Goal: Information Seeking & Learning: Check status

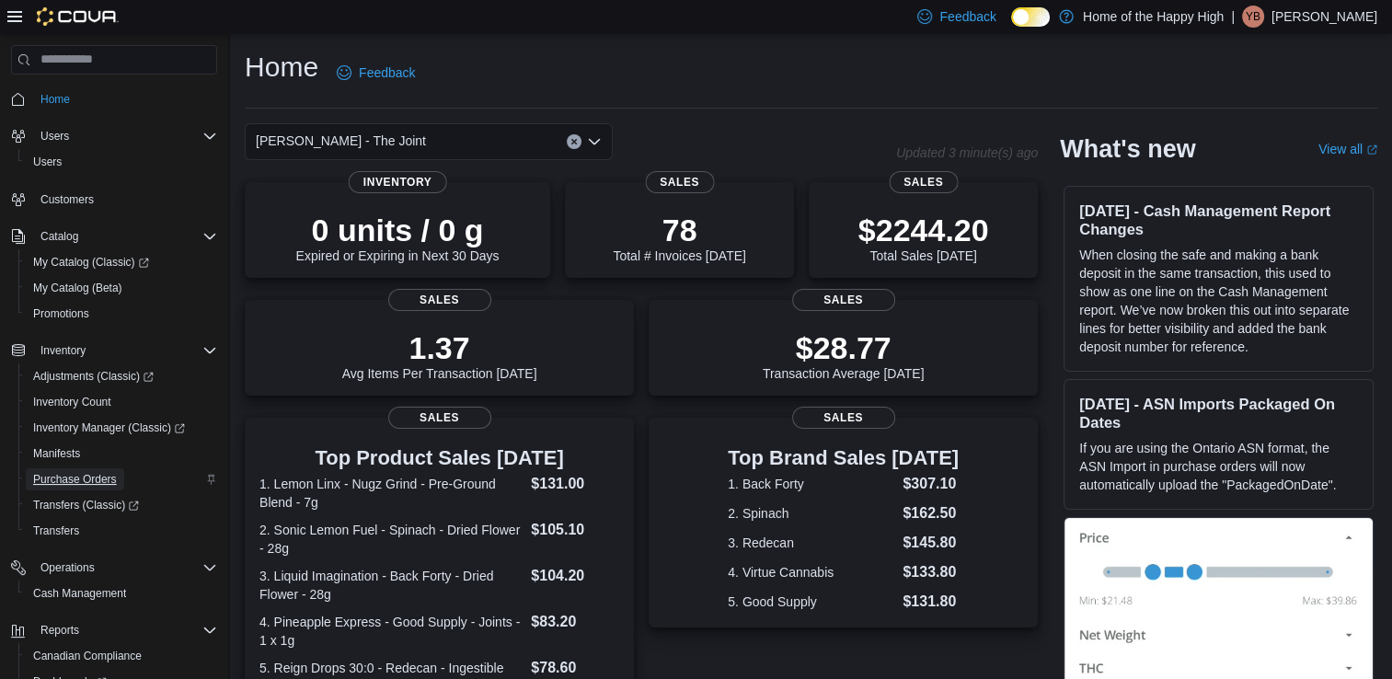
click at [63, 469] on span "Purchase Orders" at bounding box center [75, 479] width 84 height 22
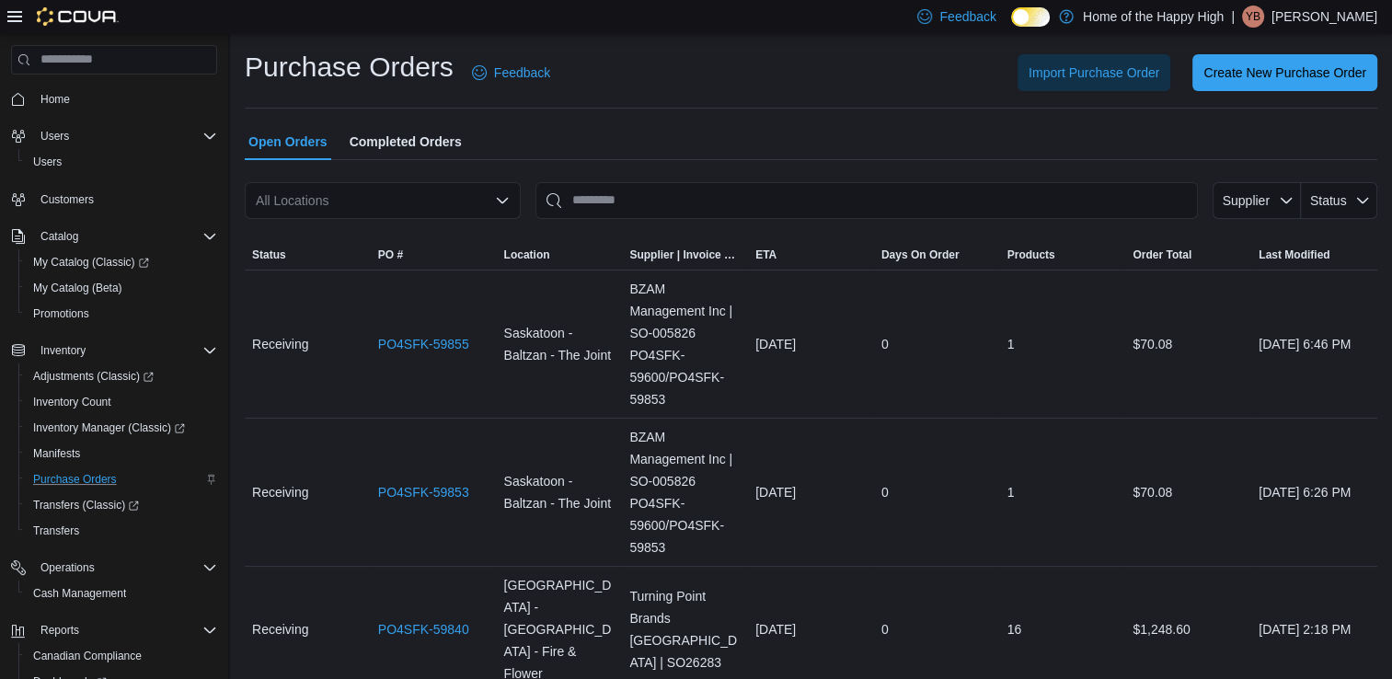
click at [358, 200] on div "All Locations" at bounding box center [383, 200] width 276 height 37
type input "***"
click at [387, 228] on span "[PERSON_NAME] - The Joint" at bounding box center [419, 232] width 170 height 18
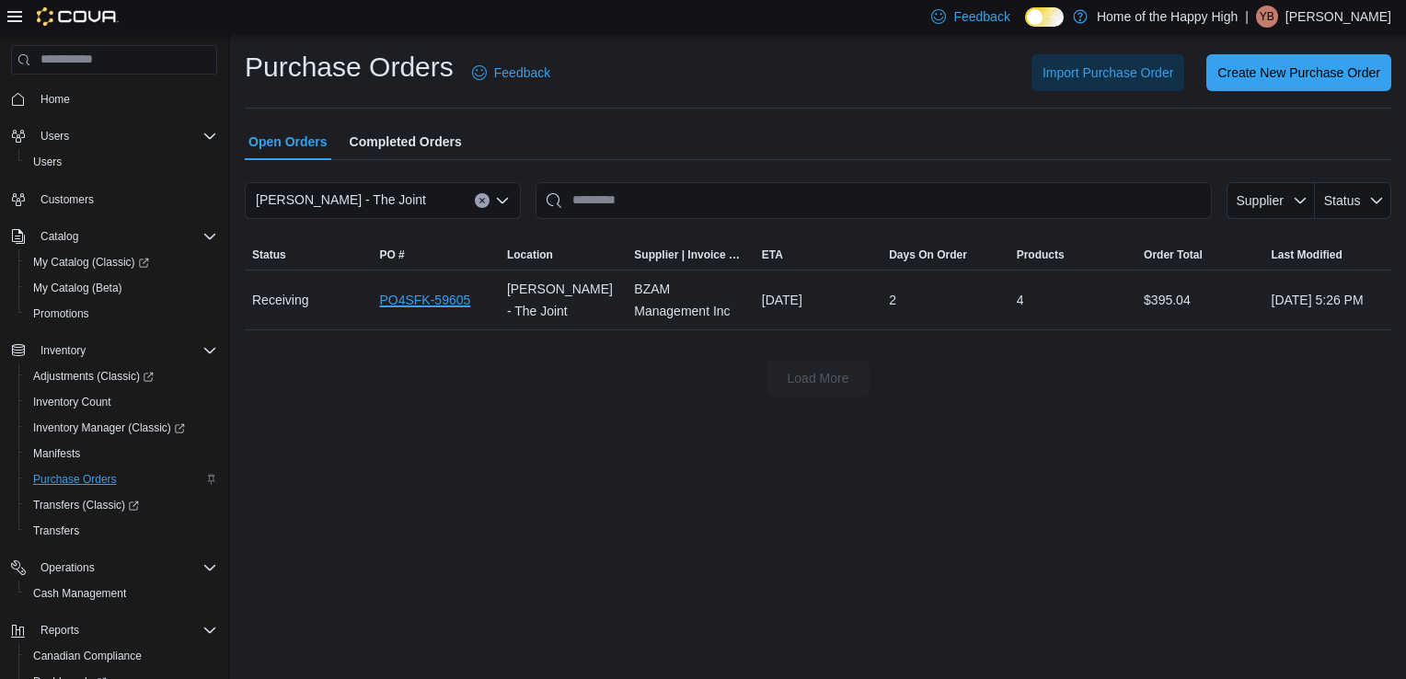
click at [464, 296] on link "PO4SFK-59605" at bounding box center [424, 300] width 91 height 22
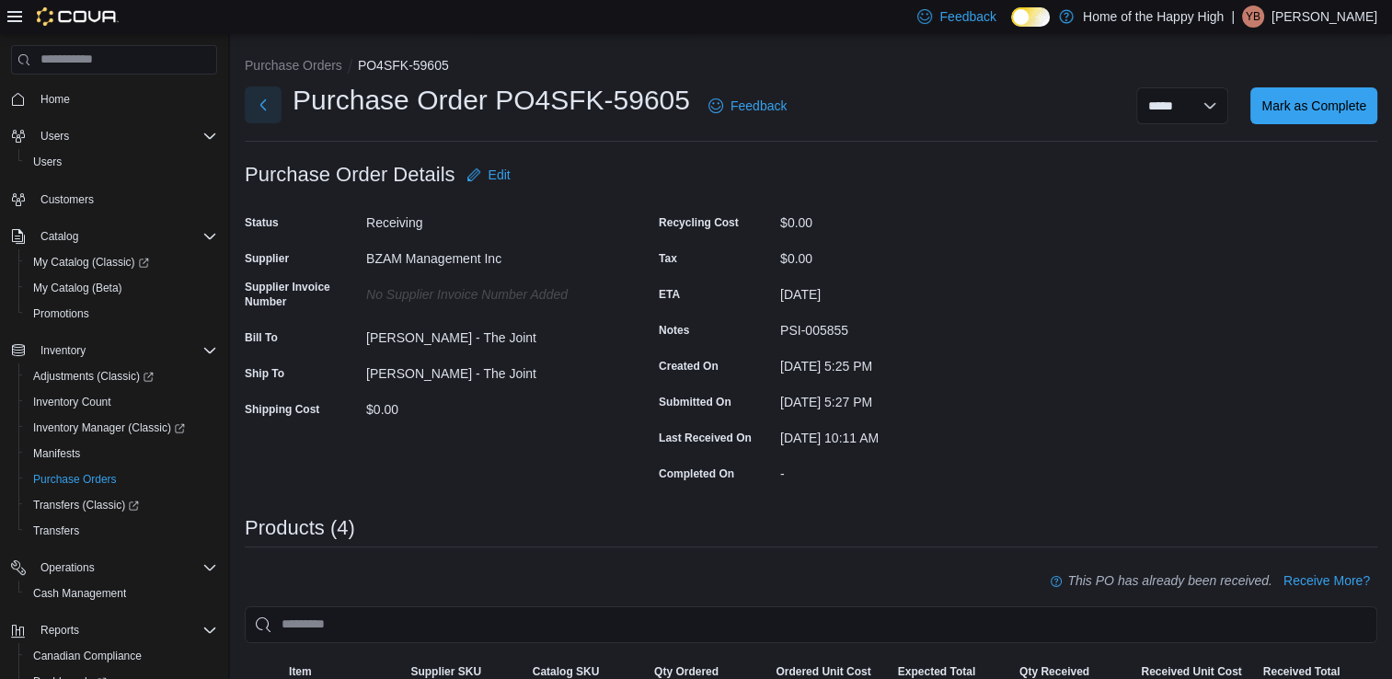
click at [255, 104] on button "Next" at bounding box center [263, 105] width 37 height 37
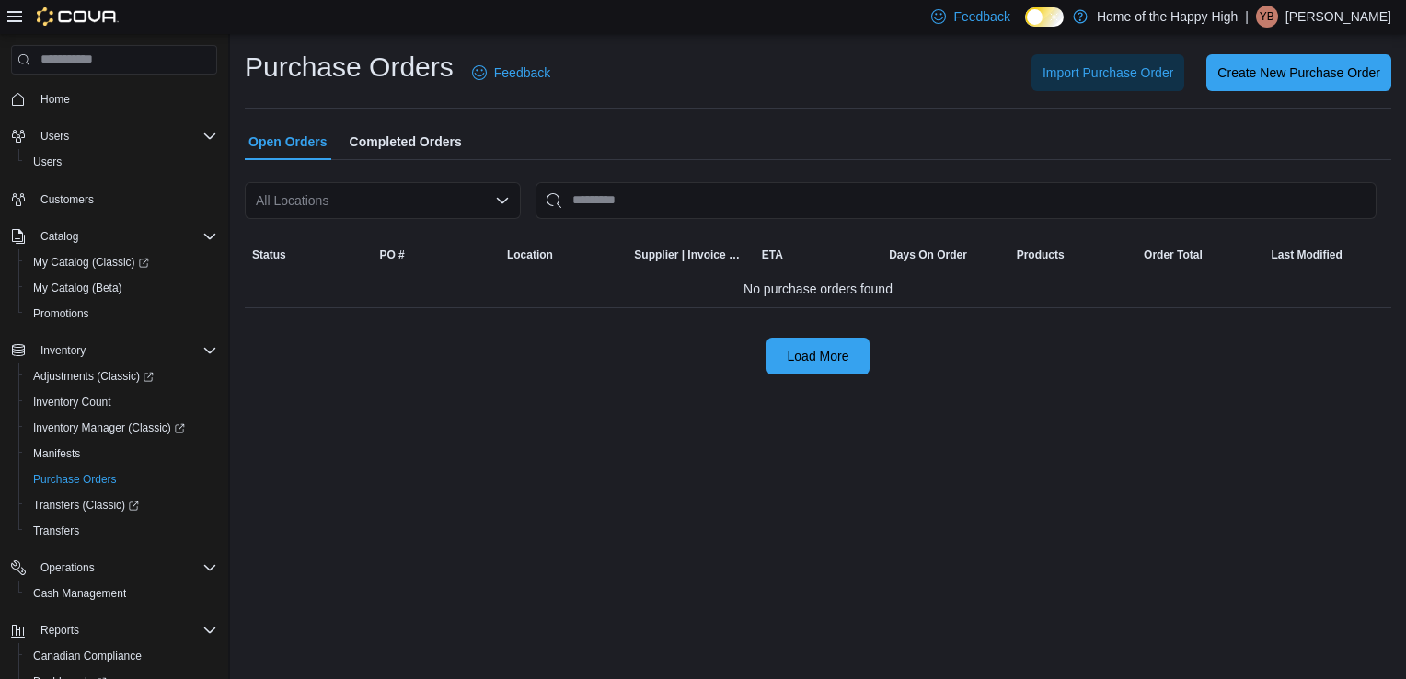
click at [97, 103] on span "Home" at bounding box center [125, 98] width 184 height 23
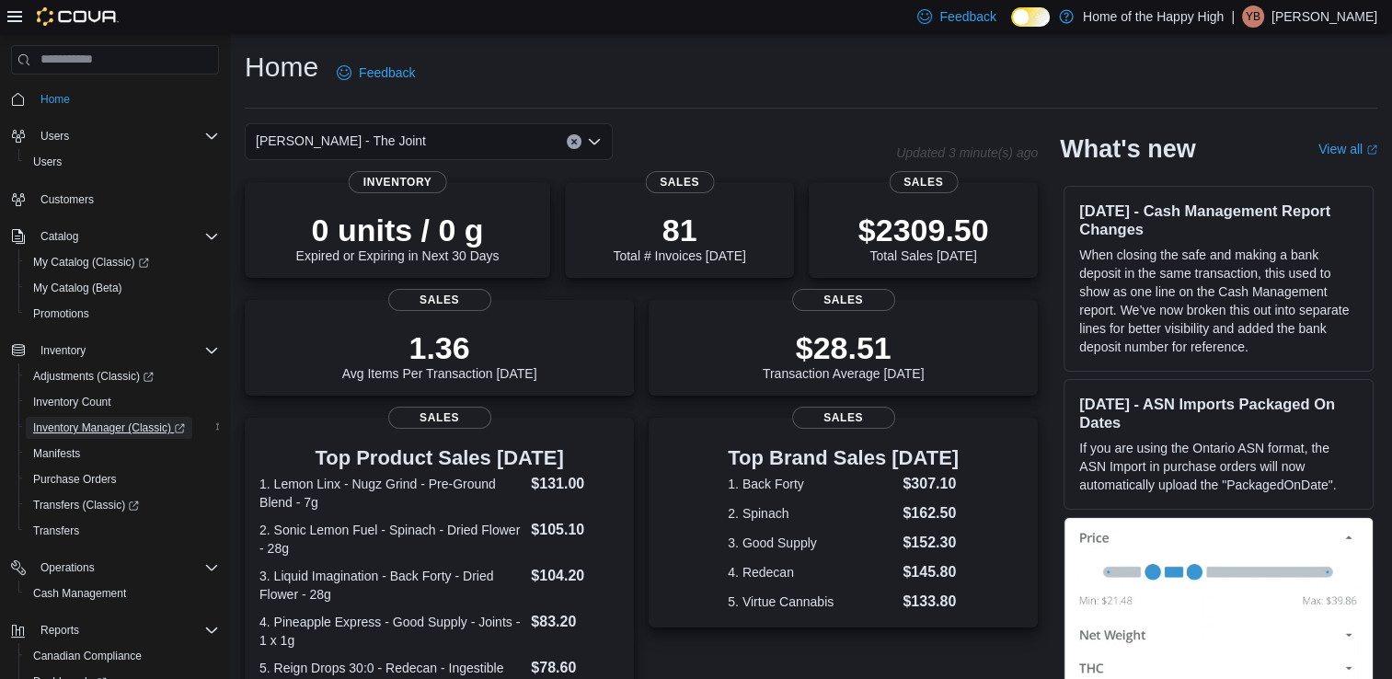
click at [118, 429] on span "Inventory Manager (Classic)" at bounding box center [109, 428] width 152 height 15
click at [129, 387] on span "Adjustments (Classic)" at bounding box center [93, 376] width 121 height 22
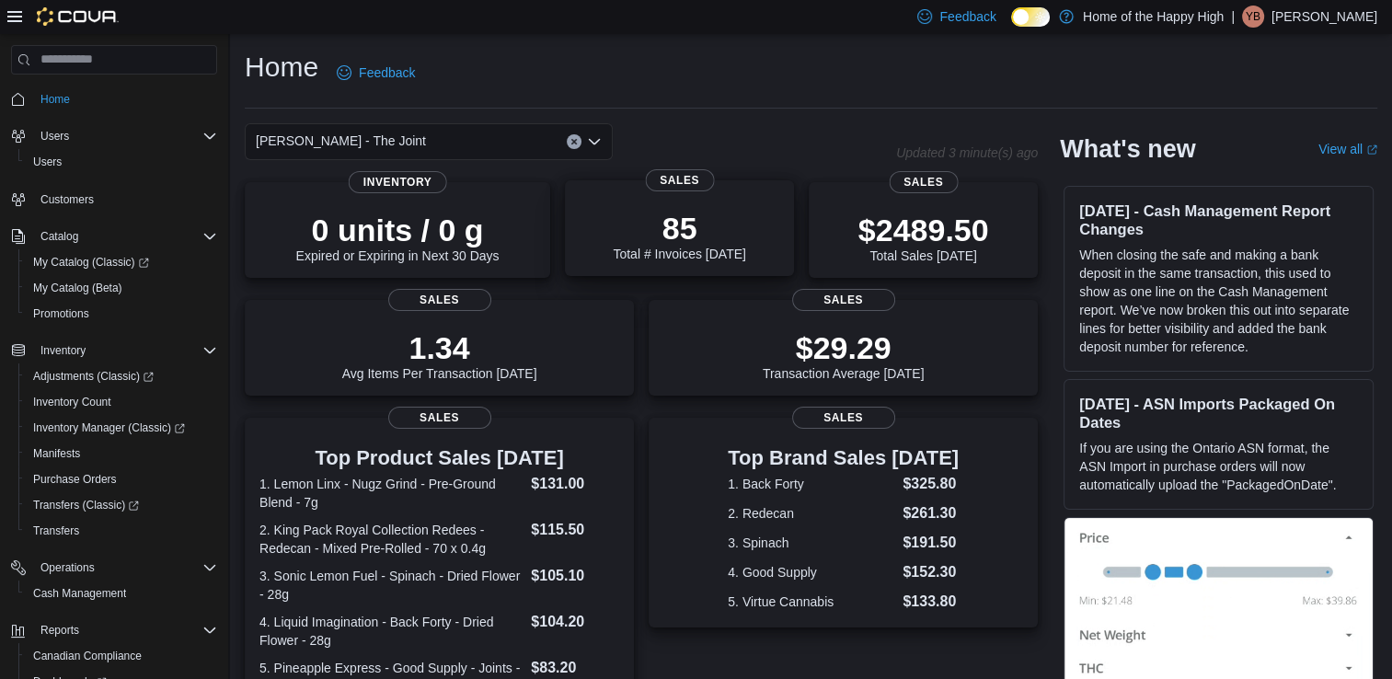
click at [695, 247] on div "85 Total # Invoices Today" at bounding box center [679, 236] width 133 height 52
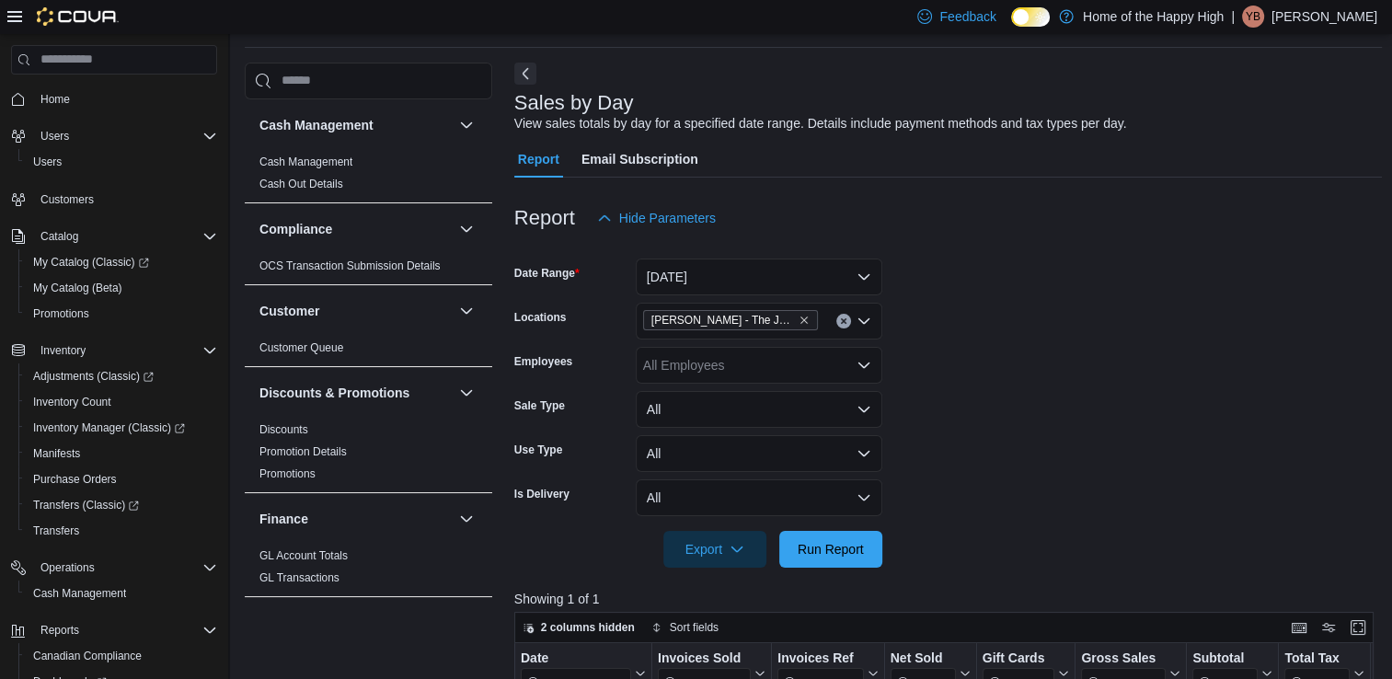
scroll to position [92, 0]
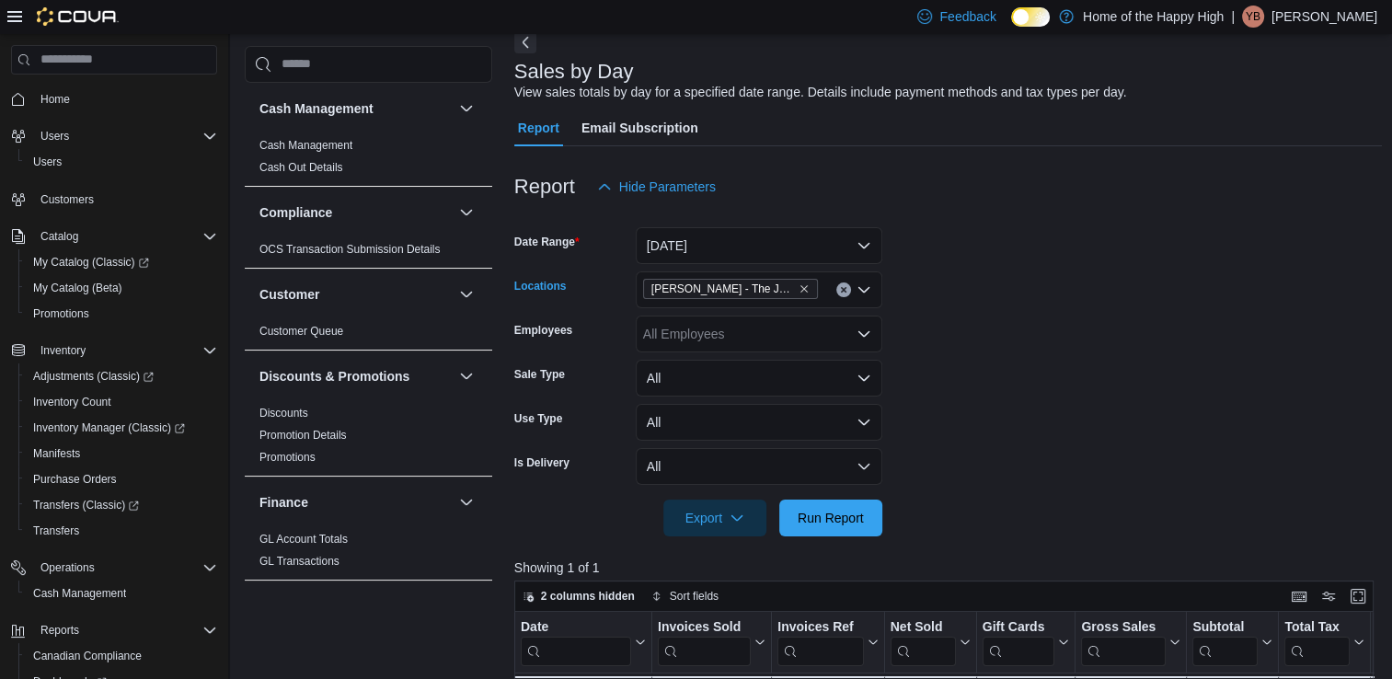
click at [842, 291] on icon "Clear input" at bounding box center [843, 289] width 5 height 5
click at [843, 518] on span "Run Report" at bounding box center [831, 517] width 66 height 18
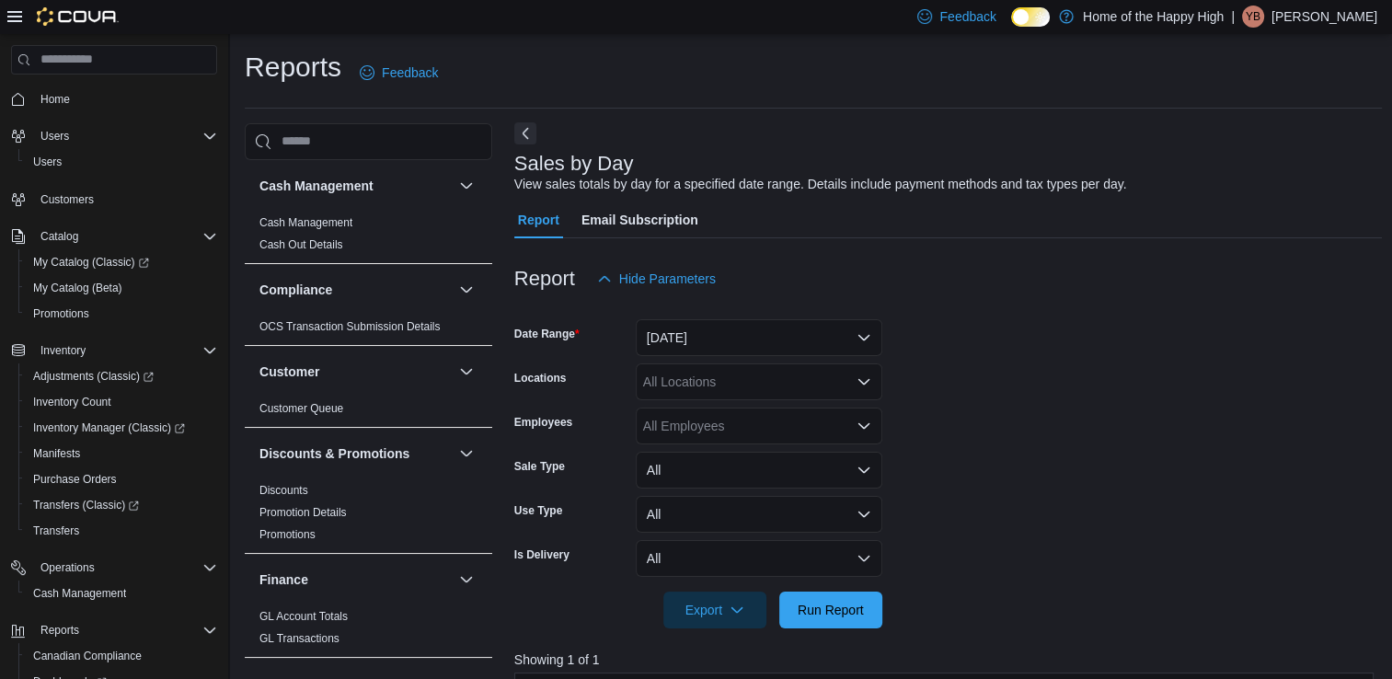
click at [527, 123] on div "Sales by Day View sales totals by day for a specified date range. Details inclu…" at bounding box center [948, 669] width 869 height 1092
click at [74, 100] on link "Home" at bounding box center [55, 99] width 44 height 22
